Goal: Task Accomplishment & Management: Manage account settings

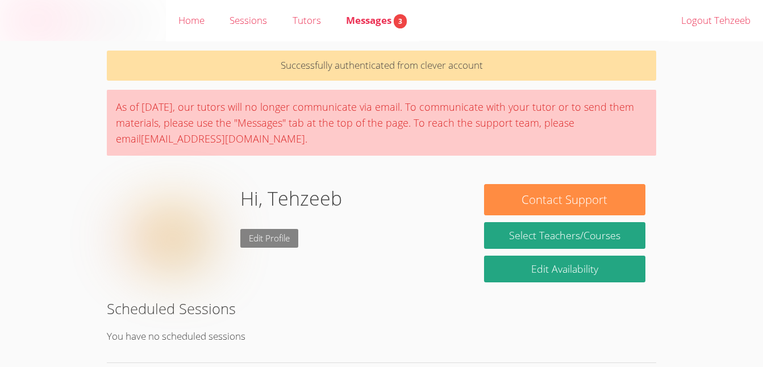
click at [276, 233] on link "Edit Profile" at bounding box center [269, 238] width 58 height 19
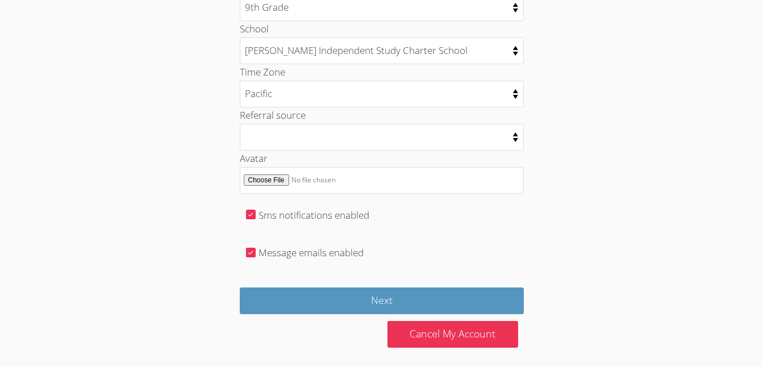
scroll to position [591, 0]
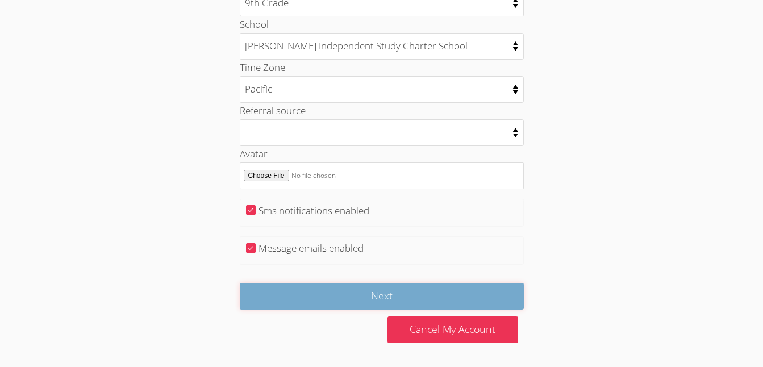
click at [350, 289] on input "Next" at bounding box center [382, 296] width 284 height 27
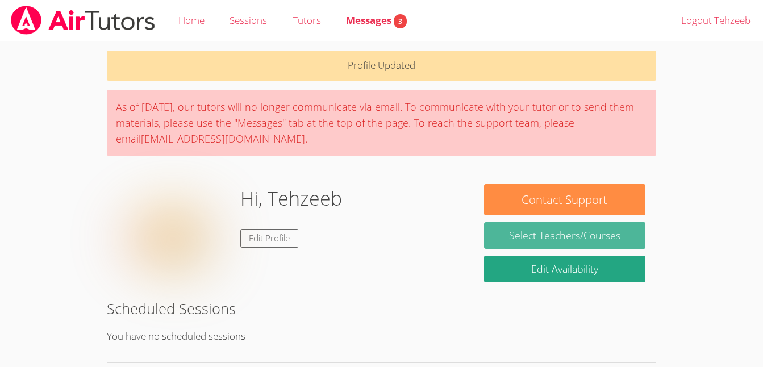
click at [537, 228] on link "Select Teachers/Courses" at bounding box center [564, 235] width 161 height 27
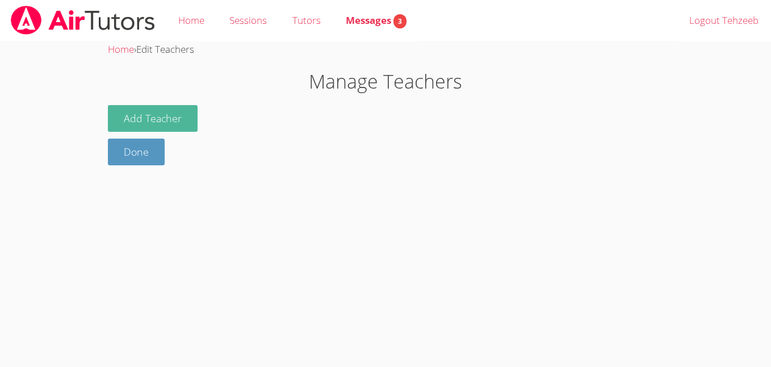
click at [157, 120] on button "Add Teacher" at bounding box center [153, 118] width 90 height 27
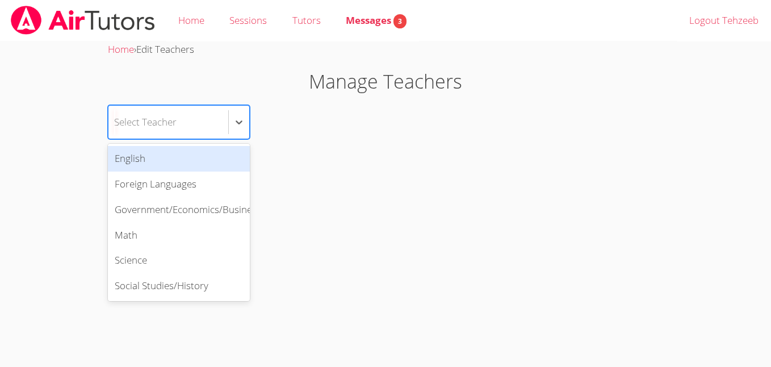
click at [157, 120] on div "Select Teacher" at bounding box center [145, 122] width 62 height 16
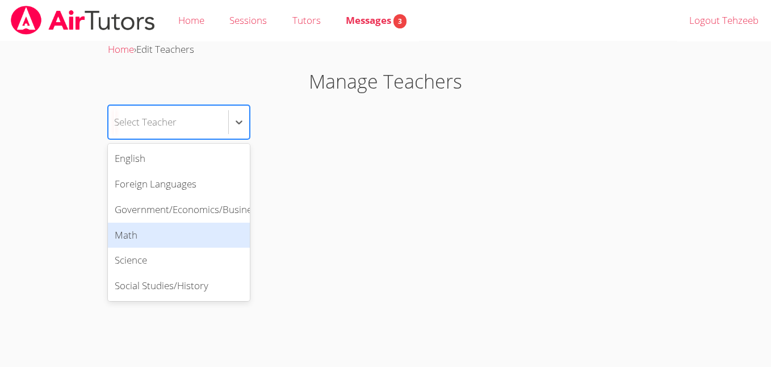
click at [148, 235] on div "Math" at bounding box center [179, 236] width 142 height 26
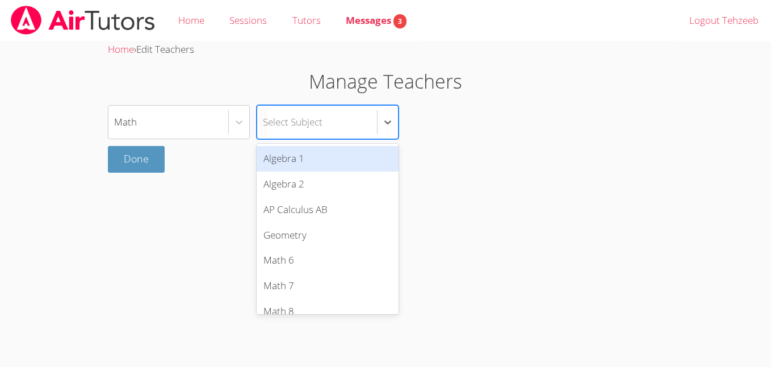
click at [291, 138] on div "Select Subject" at bounding box center [317, 122] width 120 height 33
click at [291, 151] on div "Algebra 1" at bounding box center [328, 159] width 142 height 26
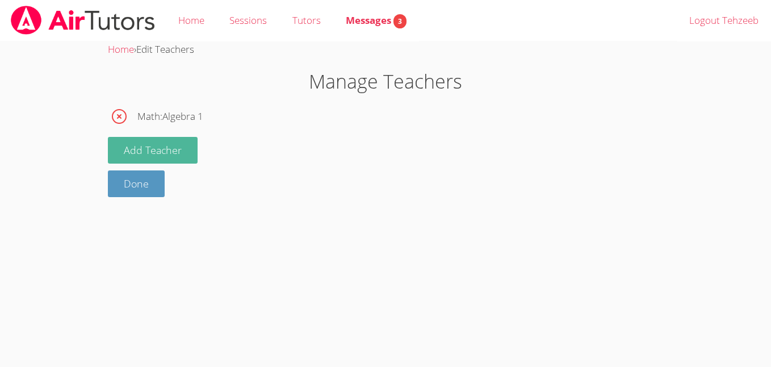
click at [170, 155] on button "Add Teacher" at bounding box center [153, 150] width 90 height 27
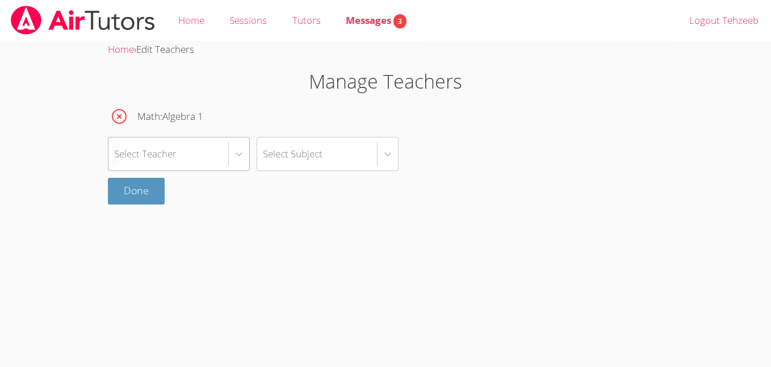
click at [192, 161] on div "Select Teacher" at bounding box center [169, 153] width 120 height 33
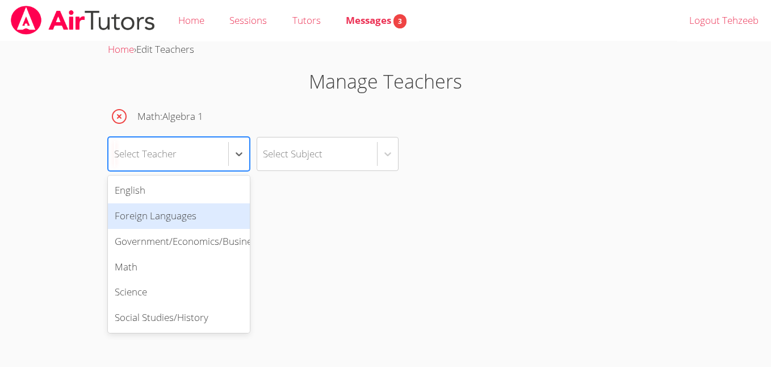
click at [194, 226] on div "Foreign Languages" at bounding box center [179, 216] width 142 height 26
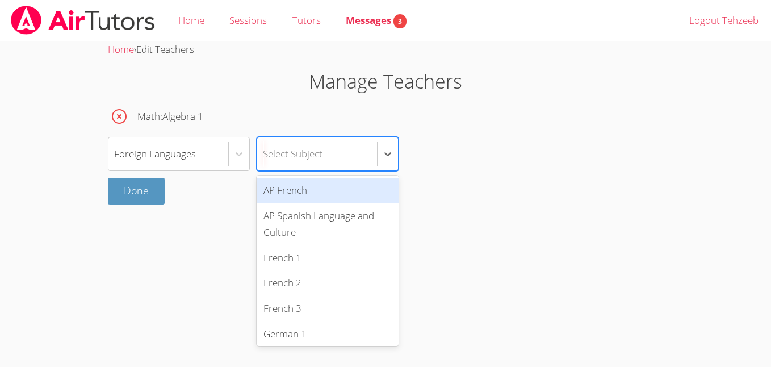
click at [322, 157] on div "Select Subject" at bounding box center [293, 153] width 60 height 16
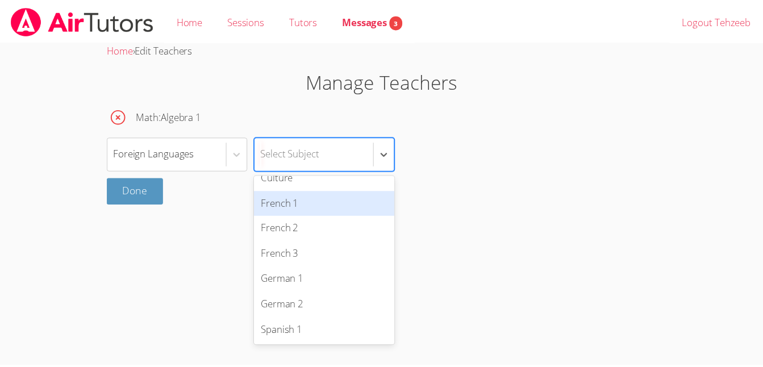
scroll to position [73, 0]
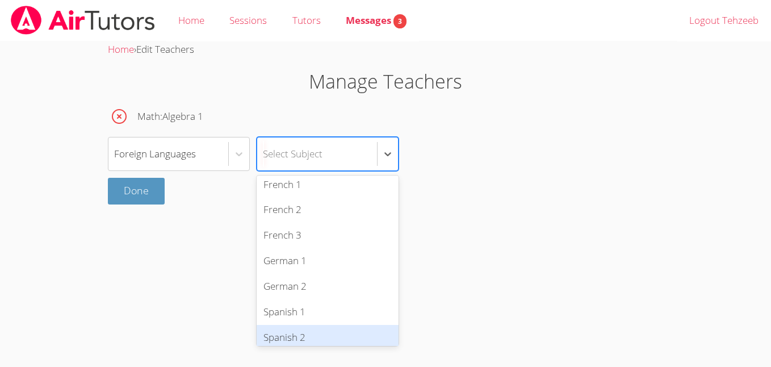
click at [298, 333] on div "Spanish 2" at bounding box center [328, 338] width 142 height 26
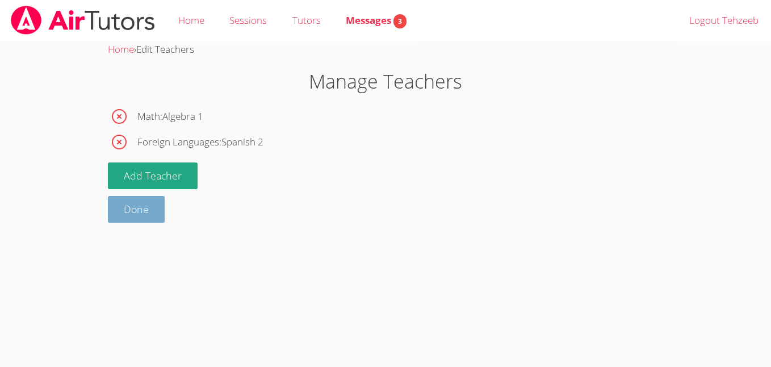
click at [139, 212] on link "Done" at bounding box center [136, 209] width 57 height 27
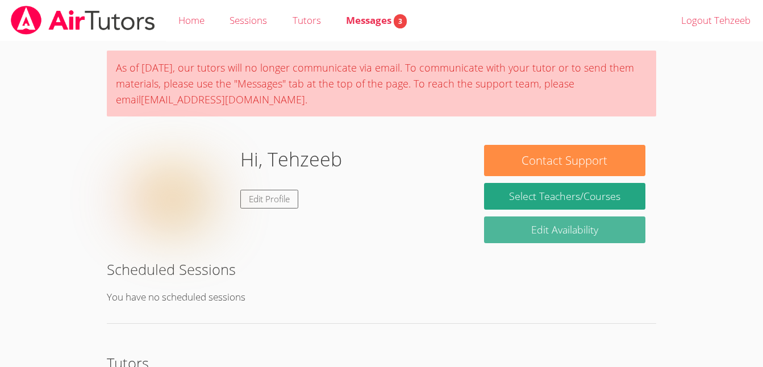
click at [556, 231] on link "Edit Availability" at bounding box center [564, 229] width 161 height 27
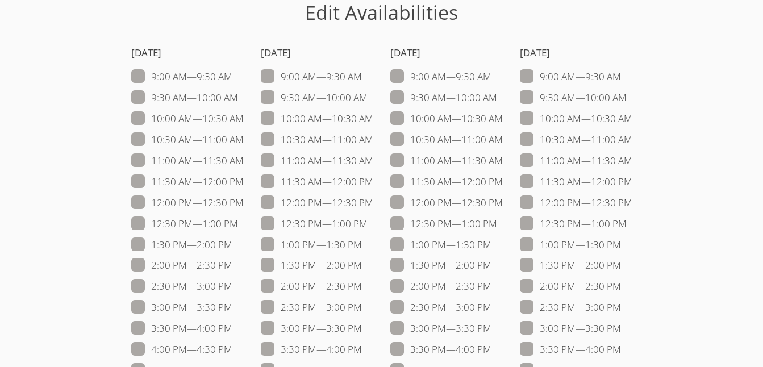
scroll to position [69, 0]
click at [244, 118] on span at bounding box center [244, 117] width 0 height 13
click at [244, 118] on input "10:00 AM — 10:30 AM" at bounding box center [249, 116] width 10 height 10
checkbox input "true"
click at [244, 135] on span at bounding box center [244, 138] width 0 height 13
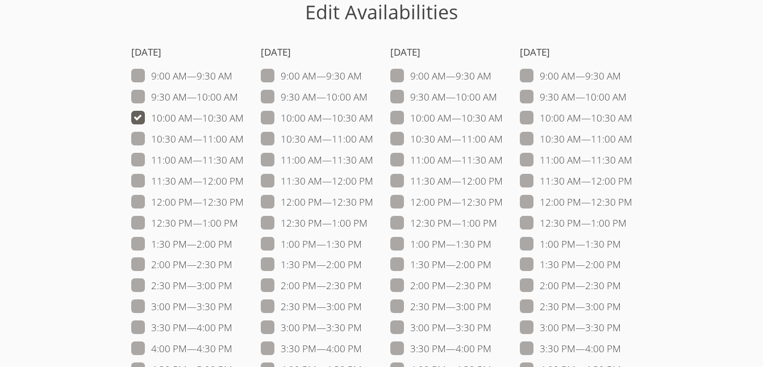
click at [244, 135] on input "10:30 AM — 11:00 AM" at bounding box center [249, 137] width 10 height 10
checkbox input "true"
click at [244, 165] on span at bounding box center [244, 159] width 0 height 13
click at [244, 162] on input "11:00 AM — 11:30 AM" at bounding box center [249, 158] width 10 height 10
checkbox input "true"
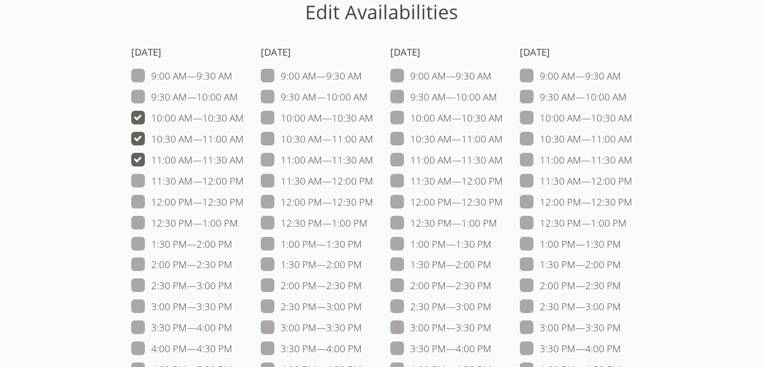
click at [503, 161] on span at bounding box center [503, 159] width 0 height 13
click at [503, 161] on input "11:00 AM — 11:30 AM" at bounding box center [508, 158] width 10 height 10
click at [503, 159] on span at bounding box center [503, 159] width 0 height 13
click at [503, 159] on input "11:00 AM — 11:30 AM" at bounding box center [508, 158] width 10 height 10
checkbox input "false"
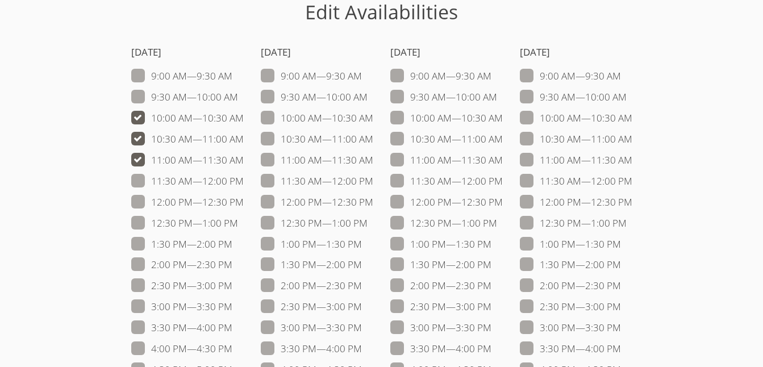
click at [503, 178] on span at bounding box center [503, 180] width 0 height 13
click at [503, 178] on input "11:30 AM — 12:00 PM" at bounding box center [508, 179] width 10 height 10
checkbox input "true"
click at [503, 205] on span at bounding box center [503, 201] width 0 height 13
click at [503, 205] on input "12:00 PM — 12:30 PM" at bounding box center [508, 200] width 10 height 10
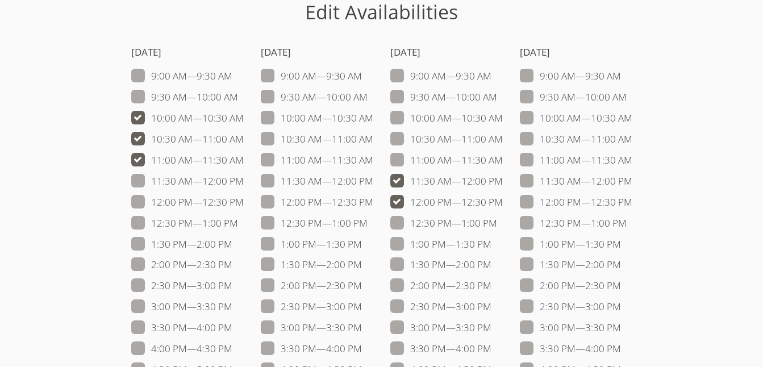
checkbox input "true"
click at [497, 226] on span at bounding box center [497, 222] width 0 height 13
click at [497, 226] on input "12:30 PM — 1:00 PM" at bounding box center [502, 221] width 10 height 10
checkbox input "true"
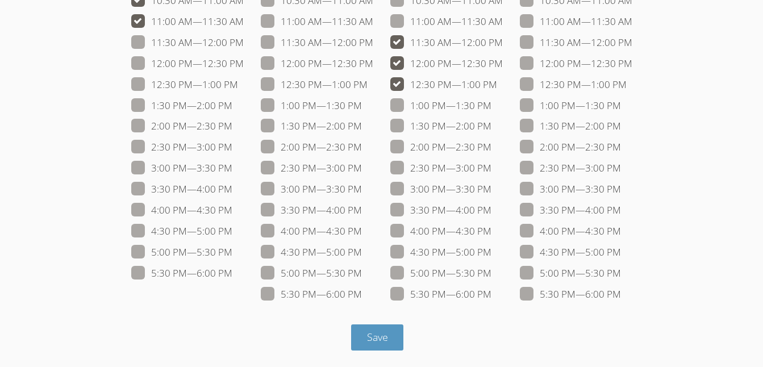
scroll to position [208, 0]
click at [385, 336] on span "Save" at bounding box center [377, 337] width 21 height 14
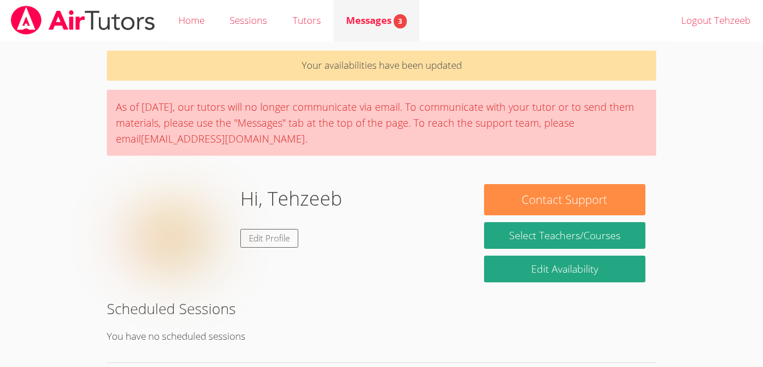
click at [372, 11] on link "Messages 3" at bounding box center [376, 20] width 86 height 41
